Goal: Register for event/course

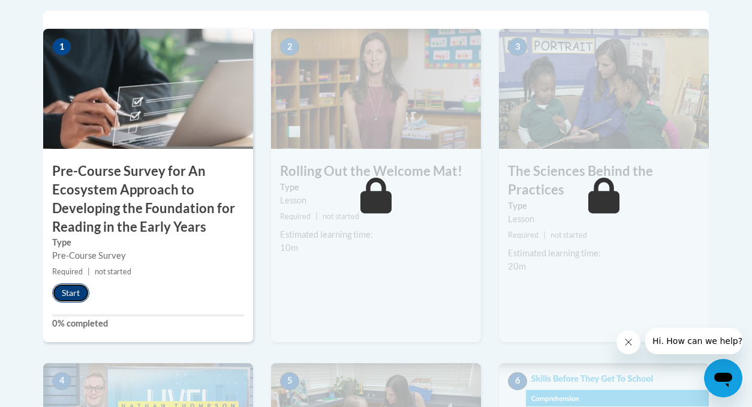
click at [81, 292] on button "Start" at bounding box center [70, 292] width 37 height 19
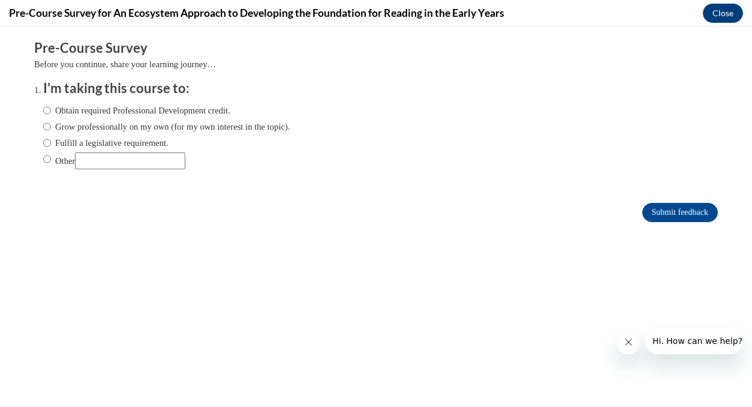
click at [107, 109] on label "Obtain required Professional Development credit." at bounding box center [136, 110] width 187 height 13
click at [51, 109] on input "Obtain required Professional Development credit." at bounding box center [47, 110] width 8 height 13
radio input "true"
click at [653, 217] on input "Submit feedback" at bounding box center [680, 212] width 76 height 19
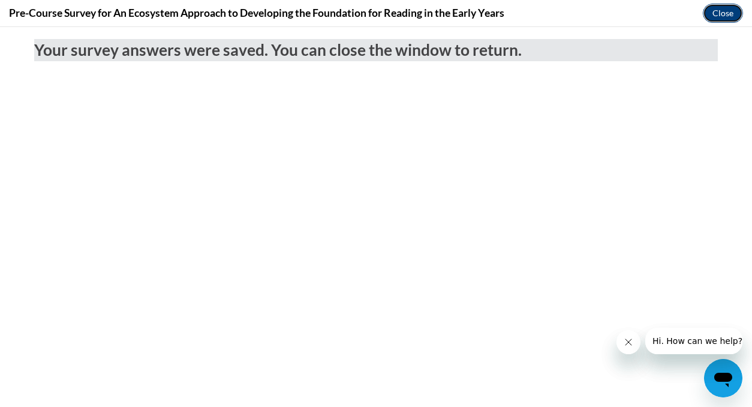
click at [717, 14] on button "Close" at bounding box center [723, 13] width 40 height 19
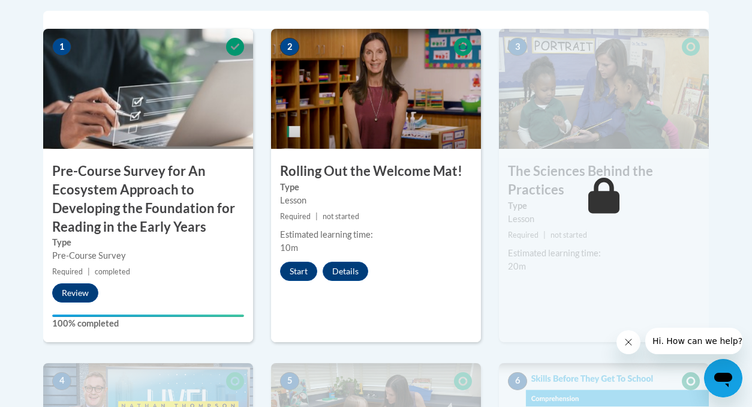
scroll to position [447, 0]
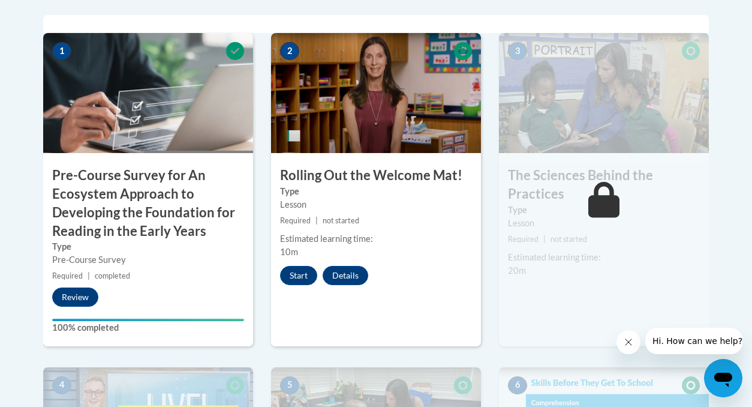
click at [150, 275] on small "Required | completed" at bounding box center [148, 275] width 210 height 13
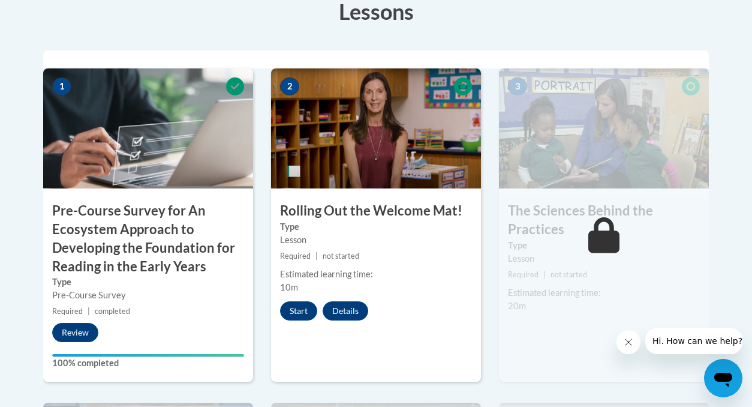
scroll to position [414, 0]
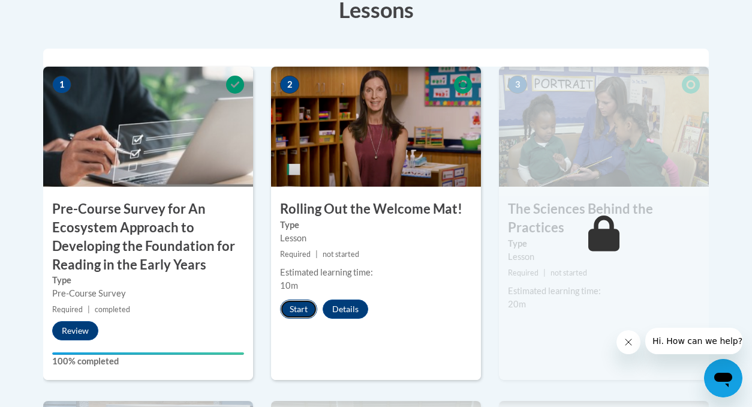
click at [294, 305] on button "Start" at bounding box center [298, 308] width 37 height 19
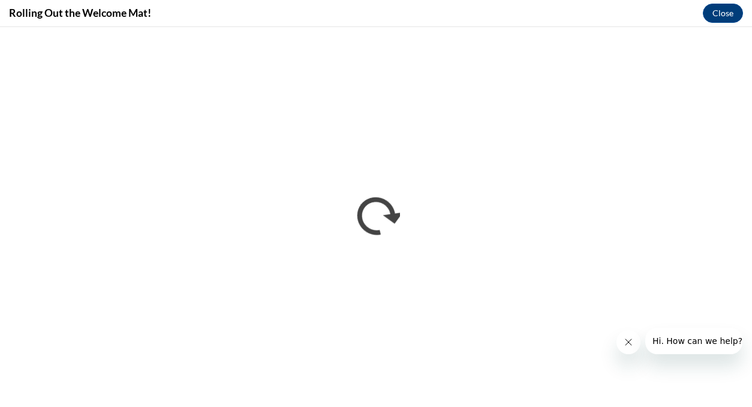
scroll to position [0, 0]
